Goal: Find specific page/section: Find specific page/section

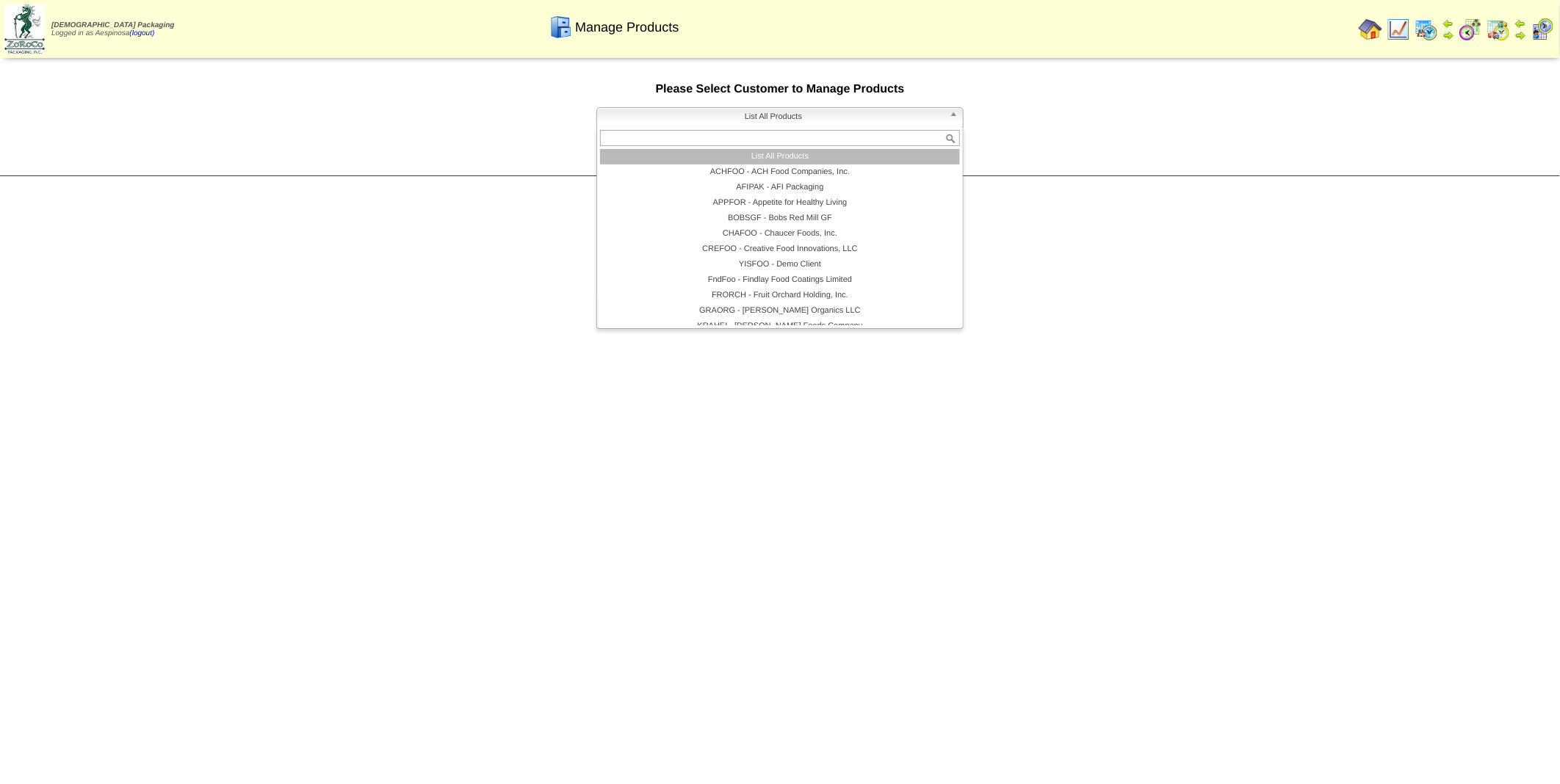
click at [953, 118] on b at bounding box center [956, 118] width 14 height 19
click at [776, 191] on li "AFIPAK - AFI Packaging" at bounding box center [780, 187] width 360 height 15
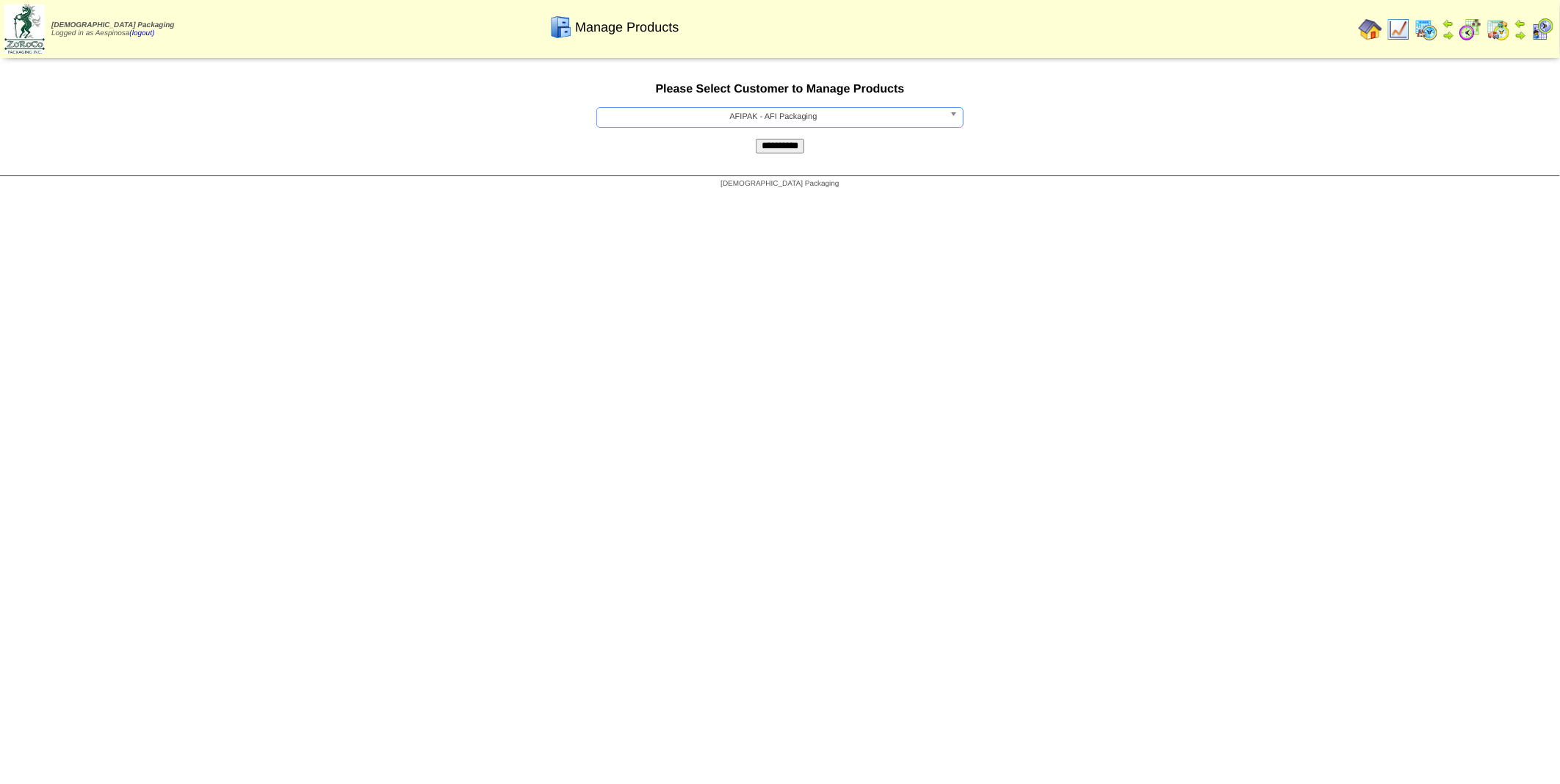
click at [795, 152] on input "**********" at bounding box center [780, 146] width 49 height 14
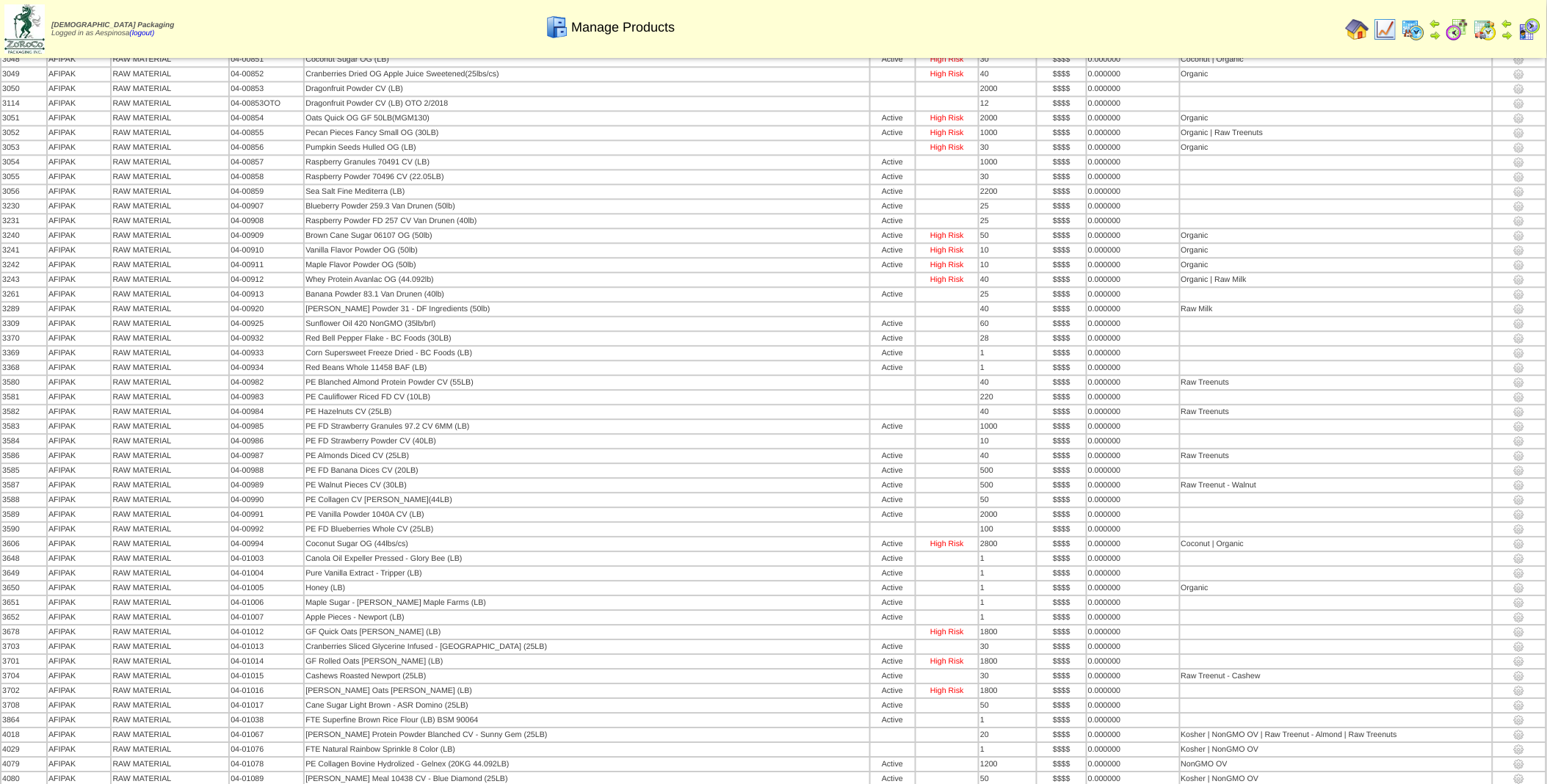
scroll to position [4373, 0]
